Goal: Task Accomplishment & Management: Complete application form

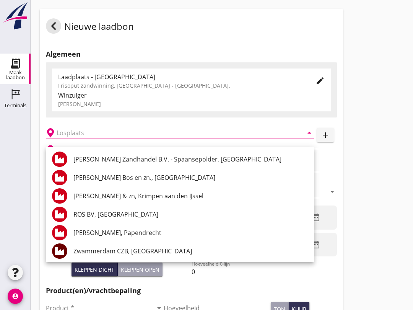
scroll to position [159, 0]
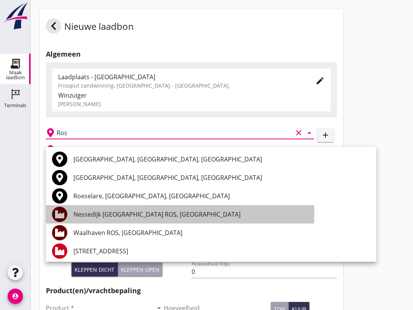
click at [122, 212] on div "Nessedijk [GEOGRAPHIC_DATA] ROS, [GEOGRAPHIC_DATA]" at bounding box center [221, 213] width 297 height 9
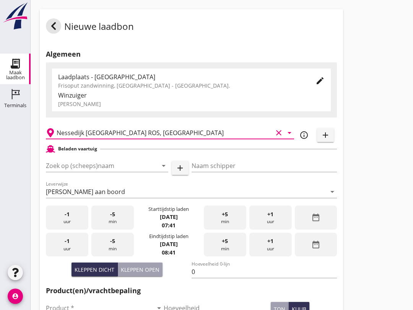
click at [178, 138] on input "Nessedijk [GEOGRAPHIC_DATA] ROS, [GEOGRAPHIC_DATA]" at bounding box center [165, 133] width 216 height 12
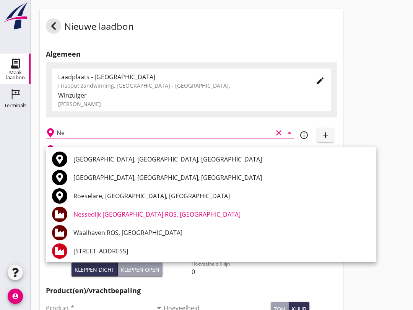
type input "N"
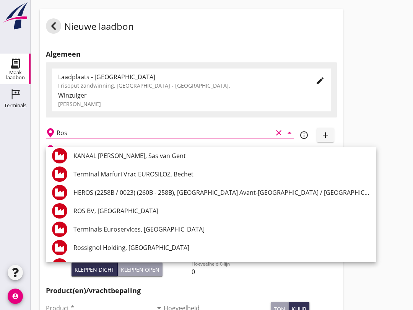
scroll to position [206, 0]
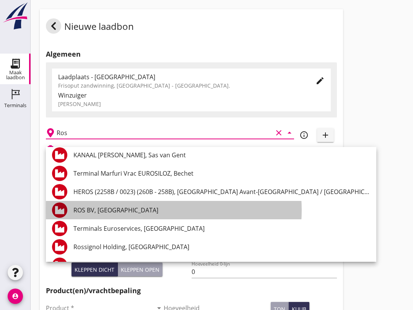
click at [137, 209] on div "ROS BV, [GEOGRAPHIC_DATA]" at bounding box center [221, 209] width 297 height 9
type input "ROS BV, [GEOGRAPHIC_DATA]"
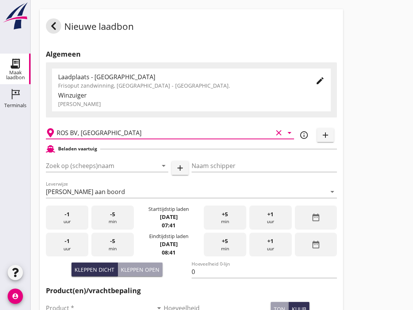
click at [74, 172] on input "Zoek op (scheeps)naam" at bounding box center [96, 165] width 101 height 12
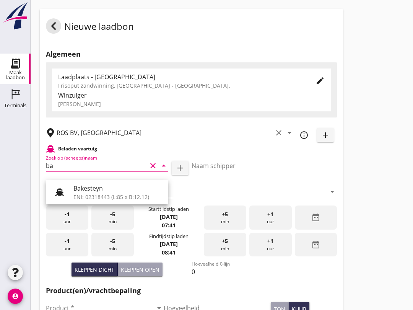
type input "b"
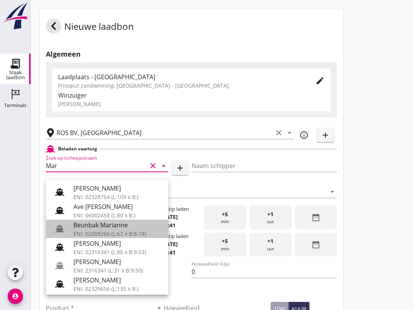
click at [130, 227] on div "Beunbak Marianne" at bounding box center [117, 224] width 89 height 9
type input "Beunbak Marianne"
type input "[PERSON_NAME]"
type input "551"
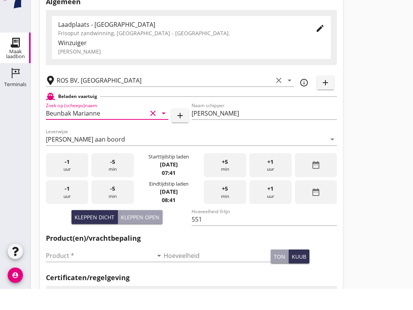
scroll to position [32, 0]
click at [91, 270] on input "Product *" at bounding box center [99, 276] width 107 height 12
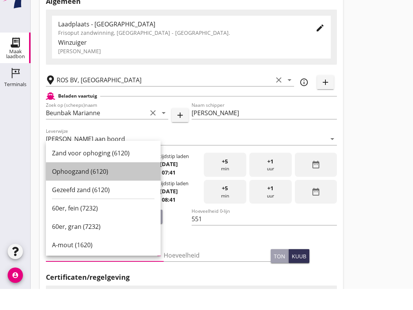
click at [105, 188] on div "Ophoogzand (6120)" at bounding box center [103, 192] width 102 height 9
type input "Ophoogzand (6120)"
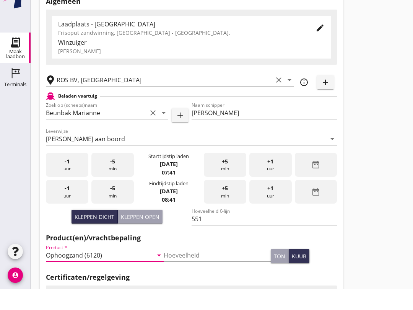
click at [115, 201] on div "-5 min" at bounding box center [112, 213] width 42 height 24
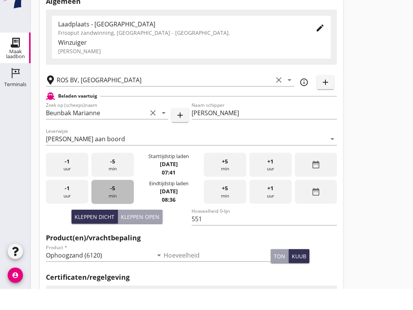
scroll to position [53, 0]
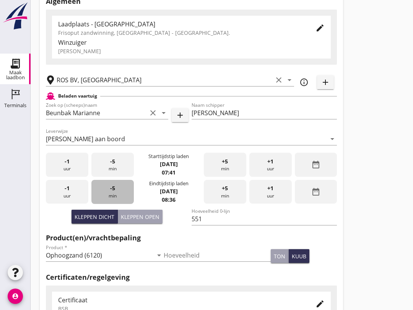
click at [112, 200] on div "-5 min" at bounding box center [112, 192] width 42 height 24
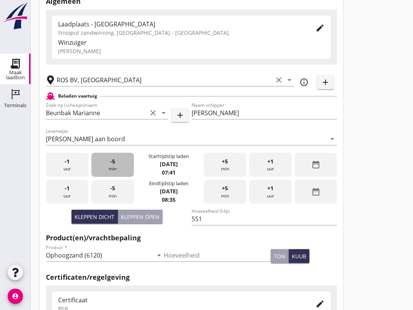
click at [115, 171] on div "-5 min" at bounding box center [112, 165] width 42 height 24
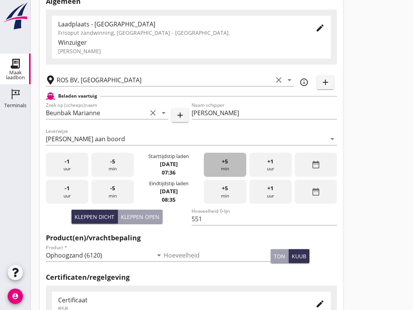
click at [213, 169] on div "+5 min" at bounding box center [225, 165] width 42 height 24
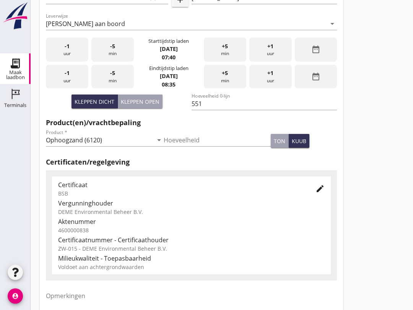
scroll to position [243, 0]
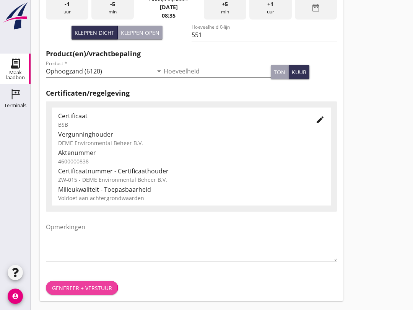
click at [86, 287] on div "Genereer + verstuur" at bounding box center [82, 288] width 60 height 8
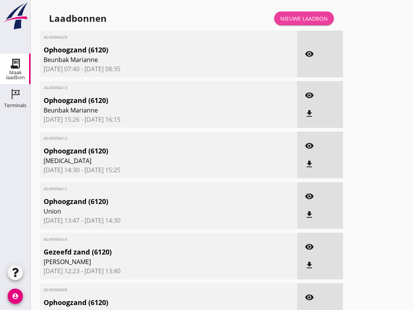
click at [310, 22] on div "Nieuwe laadbon" at bounding box center [303, 19] width 47 height 8
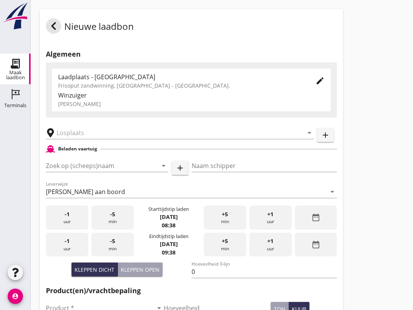
click at [78, 172] on input "Zoek op (scheeps)naam" at bounding box center [96, 165] width 101 height 12
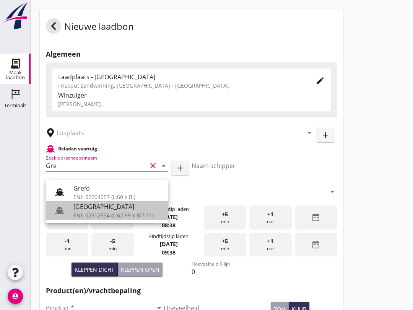
click at [72, 209] on div at bounding box center [62, 210] width 21 height 15
type input "[GEOGRAPHIC_DATA]"
type input "[PERSON_NAME]"
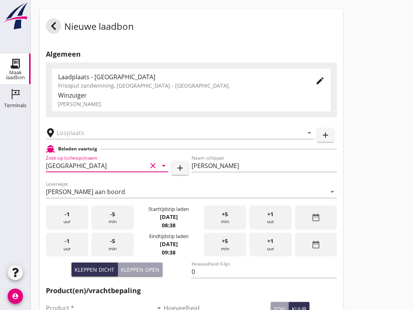
click at [75, 139] on input "text" at bounding box center [175, 133] width 236 height 12
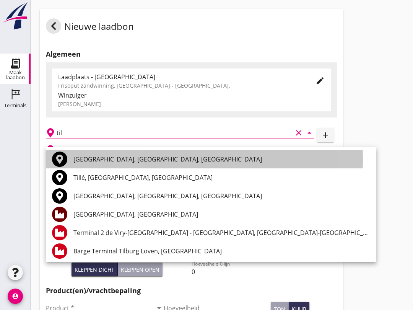
click at [154, 165] on div "[GEOGRAPHIC_DATA], [GEOGRAPHIC_DATA], [GEOGRAPHIC_DATA]" at bounding box center [221, 159] width 297 height 18
type input "[GEOGRAPHIC_DATA], [GEOGRAPHIC_DATA], [GEOGRAPHIC_DATA]"
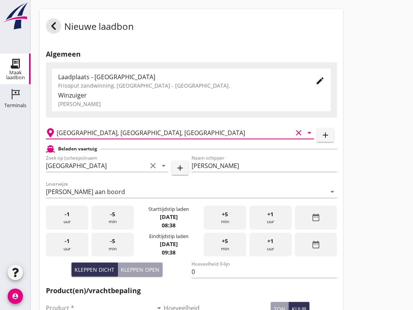
click at [212, 275] on input "0" at bounding box center [265, 271] width 146 height 12
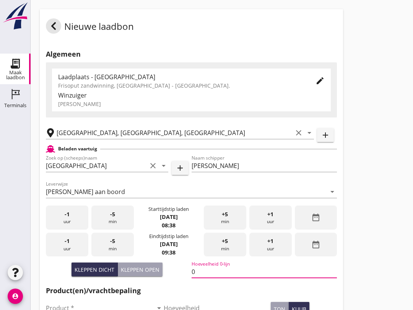
scroll to position [112, 0]
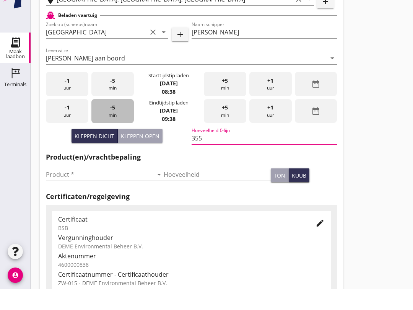
type input "355"
click at [118, 120] on div "-5 min" at bounding box center [112, 132] width 42 height 24
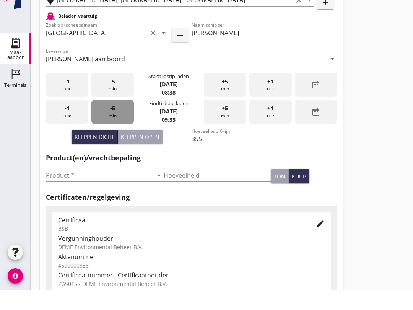
click at [116, 120] on div "-5 min" at bounding box center [112, 132] width 42 height 24
click at [114, 123] on div "-5 min" at bounding box center [112, 132] width 42 height 24
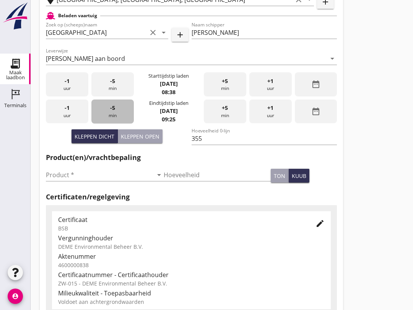
click at [115, 122] on div "-5 min" at bounding box center [112, 111] width 42 height 24
click at [114, 123] on div "-5 min" at bounding box center [112, 111] width 42 height 24
click at [114, 121] on div "-5 min" at bounding box center [112, 111] width 42 height 24
click at [115, 120] on div "-5 min" at bounding box center [112, 111] width 42 height 24
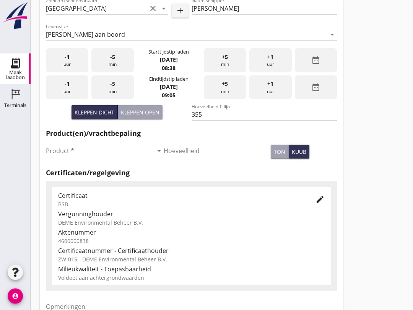
scroll to position [144, 0]
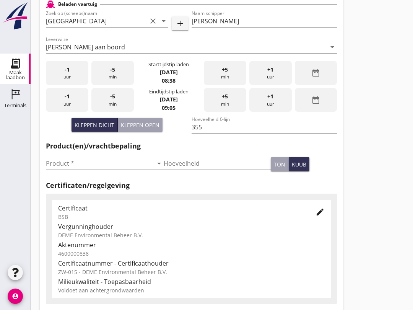
click at [73, 164] on input "Product *" at bounding box center [99, 163] width 107 height 12
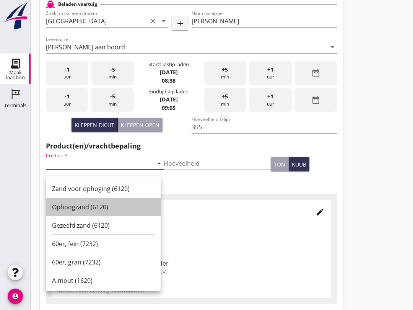
click at [102, 206] on div "Ophoogzand (6120)" at bounding box center [103, 206] width 102 height 9
type input "Ophoogzand (6120)"
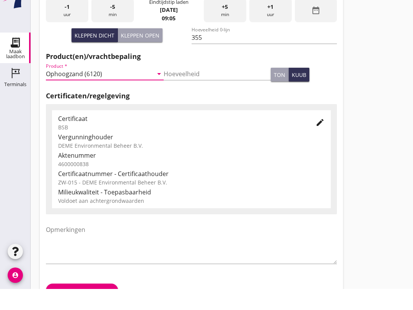
scroll to position [243, 0]
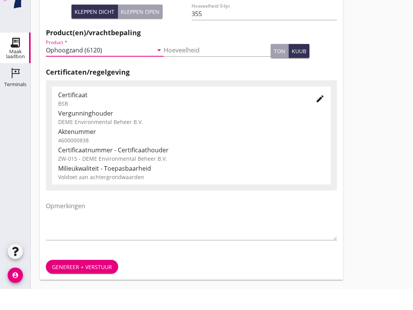
click at [94, 281] on button "Genereer + verstuur" at bounding box center [82, 288] width 72 height 14
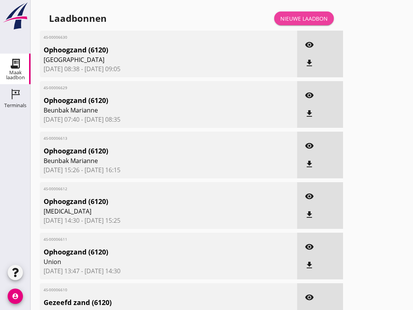
click at [301, 21] on link "Nieuwe laadbon" at bounding box center [304, 18] width 60 height 14
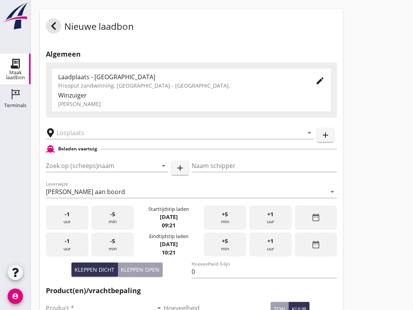
click at [74, 168] on input "Zoek op (scheeps)naam" at bounding box center [96, 165] width 101 height 12
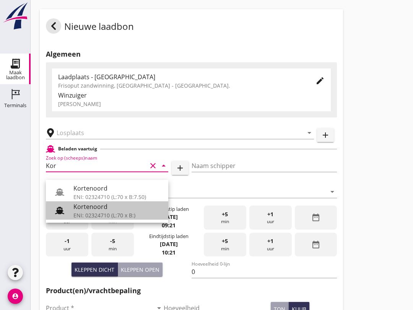
click at [95, 213] on div "ENI: 02324710 (L:70 x B:)" at bounding box center [117, 215] width 89 height 8
type input "Kortenoord"
type input "[PERSON_NAME]/[PERSON_NAME]"
type input "621"
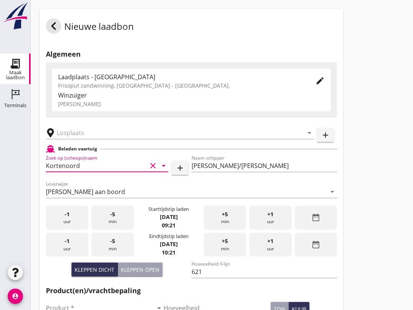
click at [105, 139] on input "text" at bounding box center [175, 133] width 236 height 12
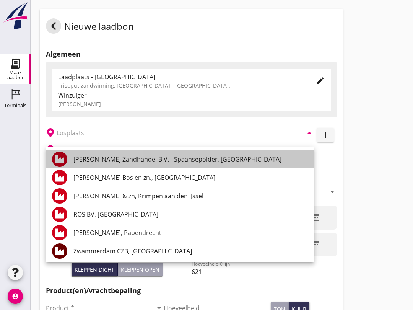
click at [199, 159] on div "[PERSON_NAME] Zandhandel B.V. - Spaansepolder, [GEOGRAPHIC_DATA]" at bounding box center [190, 158] width 234 height 9
type input "[PERSON_NAME] Zandhandel B.V. - Spaansepolder, [GEOGRAPHIC_DATA]"
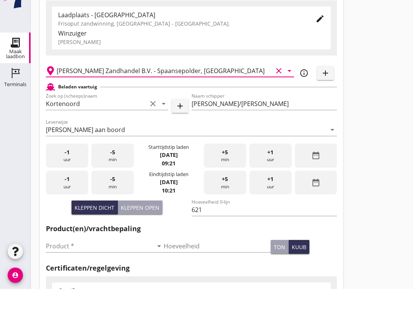
scroll to position [43, 0]
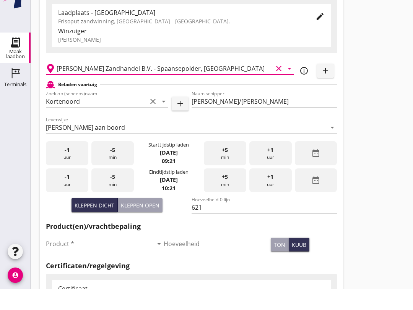
click at [145, 219] on button "Kleppen open" at bounding box center [140, 226] width 45 height 14
type input "518"
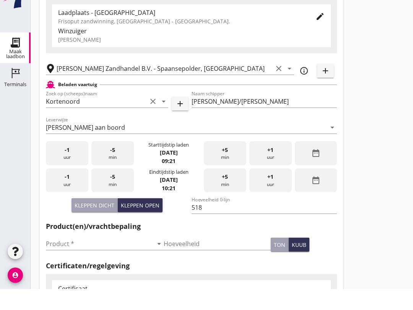
scroll to position [64, 0]
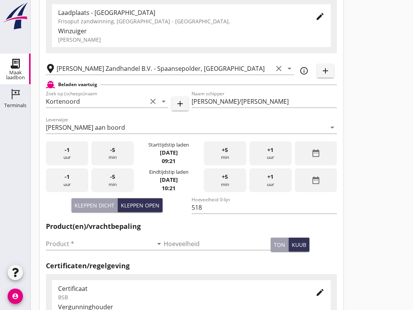
click at [90, 250] on input "Product *" at bounding box center [99, 243] width 107 height 12
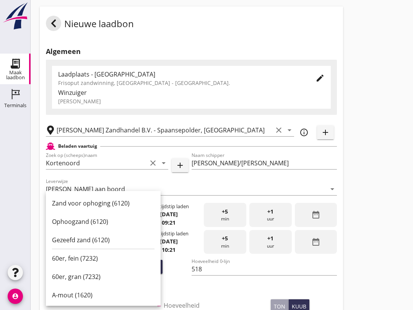
scroll to position [0, 0]
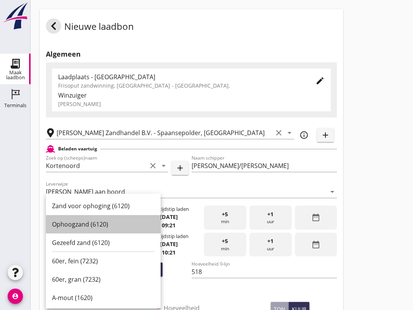
click at [133, 225] on div "Ophoogzand (6120)" at bounding box center [103, 223] width 102 height 9
type input "Ophoogzand (6120)"
